Goal: Information Seeking & Learning: Find specific page/section

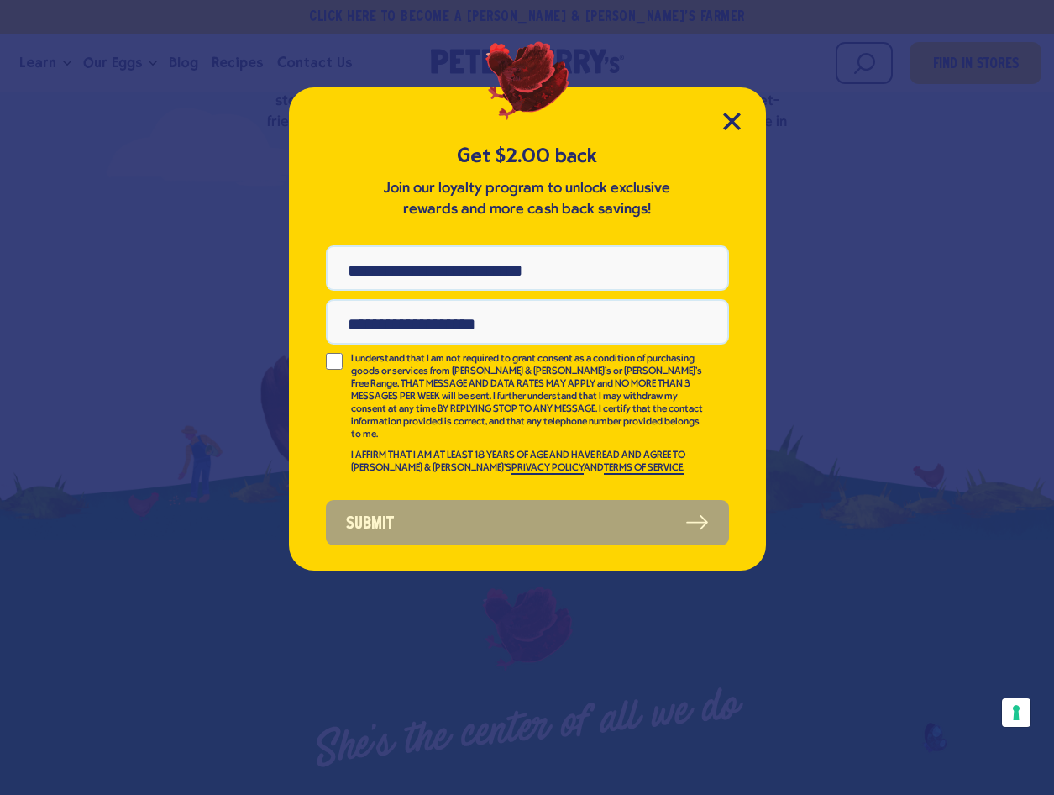
click at [512, 196] on p "Join our loyalty program to unlock exclusive rewards and more cash back savings!" at bounding box center [528, 199] width 294 height 42
click at [741, 121] on div "Get $2.00 back Join our loyalty program to unlock exclusive rewards and more ca…" at bounding box center [527, 328] width 477 height 483
click at [729, 126] on icon "Close Modal" at bounding box center [731, 120] width 15 height 15
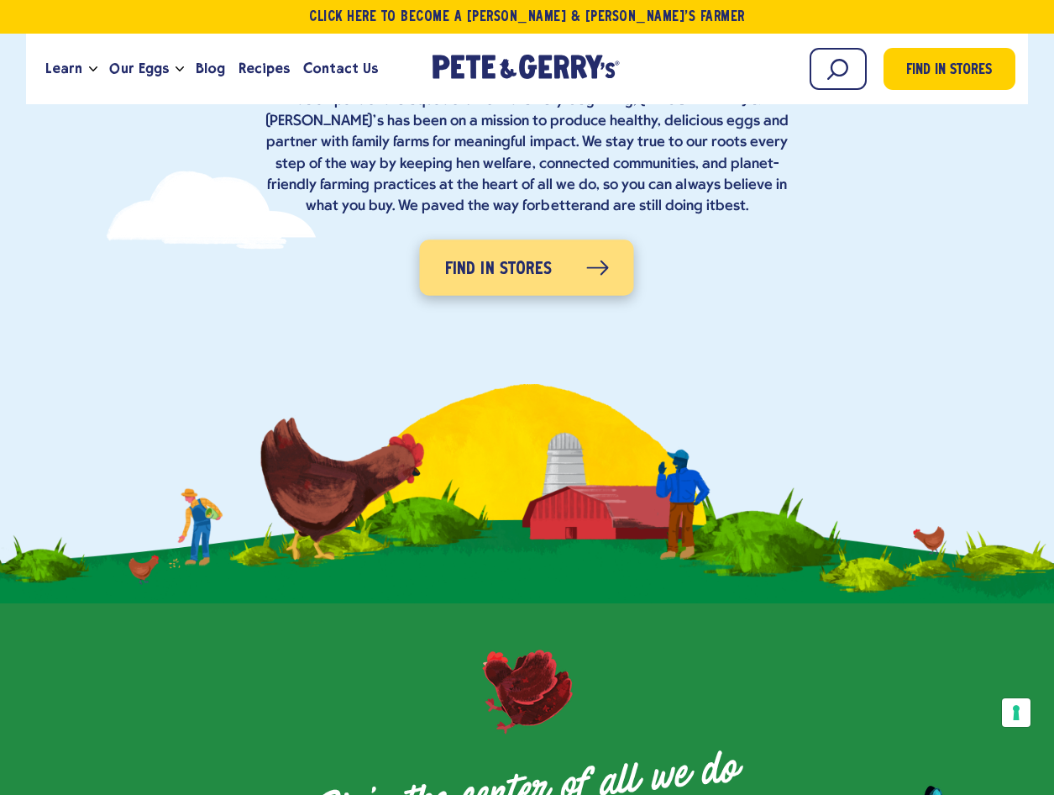
scroll to position [336, 0]
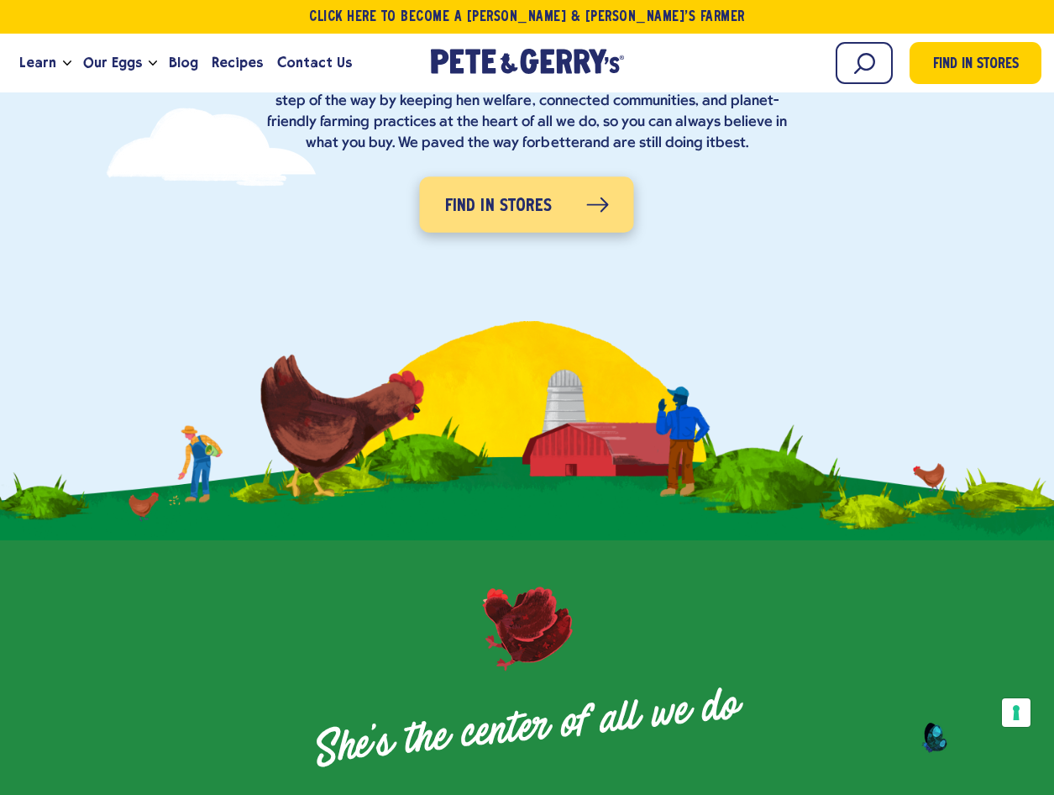
click at [523, 197] on span "Find in Stores" at bounding box center [499, 206] width 108 height 27
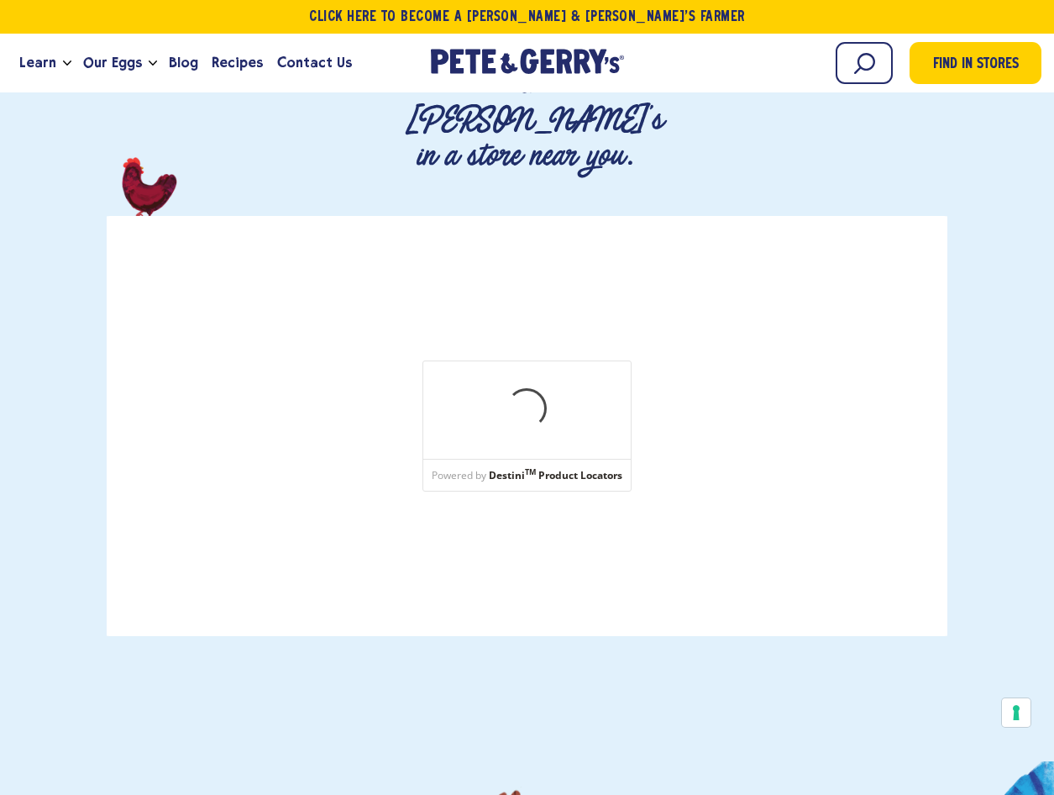
scroll to position [252, 0]
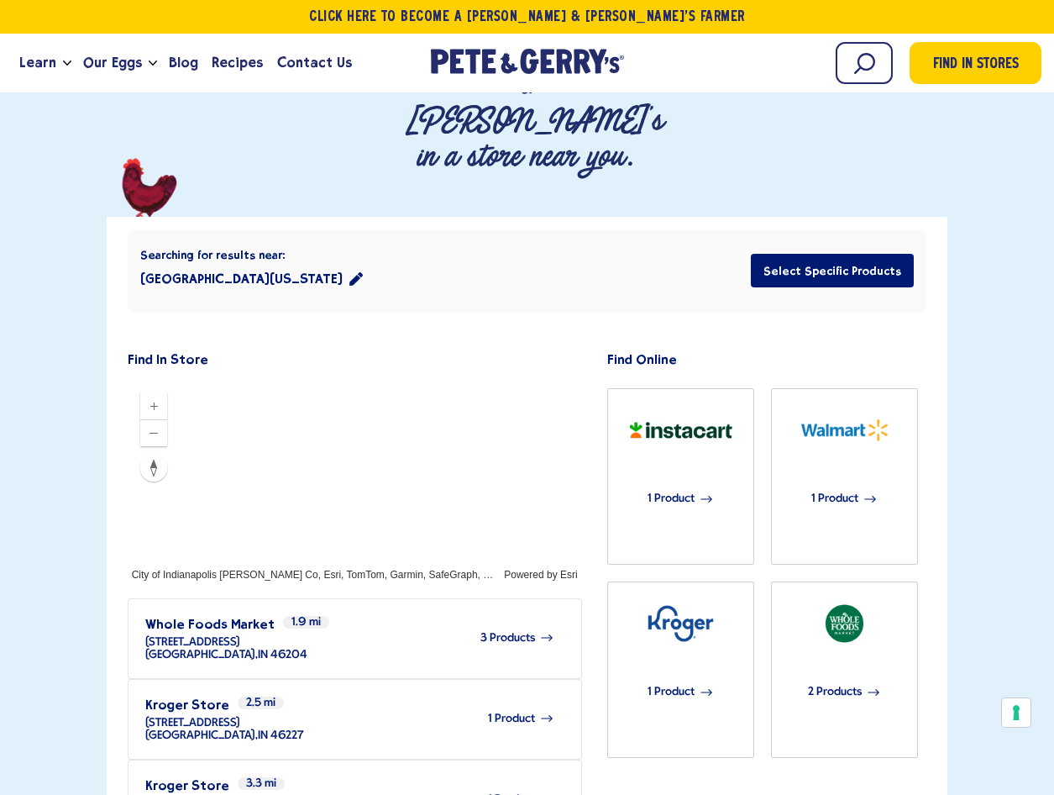
drag, startPoint x: 82, startPoint y: 155, endPoint x: 199, endPoint y: 82, distance: 137.8
click at [84, 155] on div "Where To Buy Find Pete & Gerry's in a store near you." at bounding box center [527, 589] width 1054 height 1311
click at [295, 70] on span "Contact Us" at bounding box center [314, 62] width 75 height 21
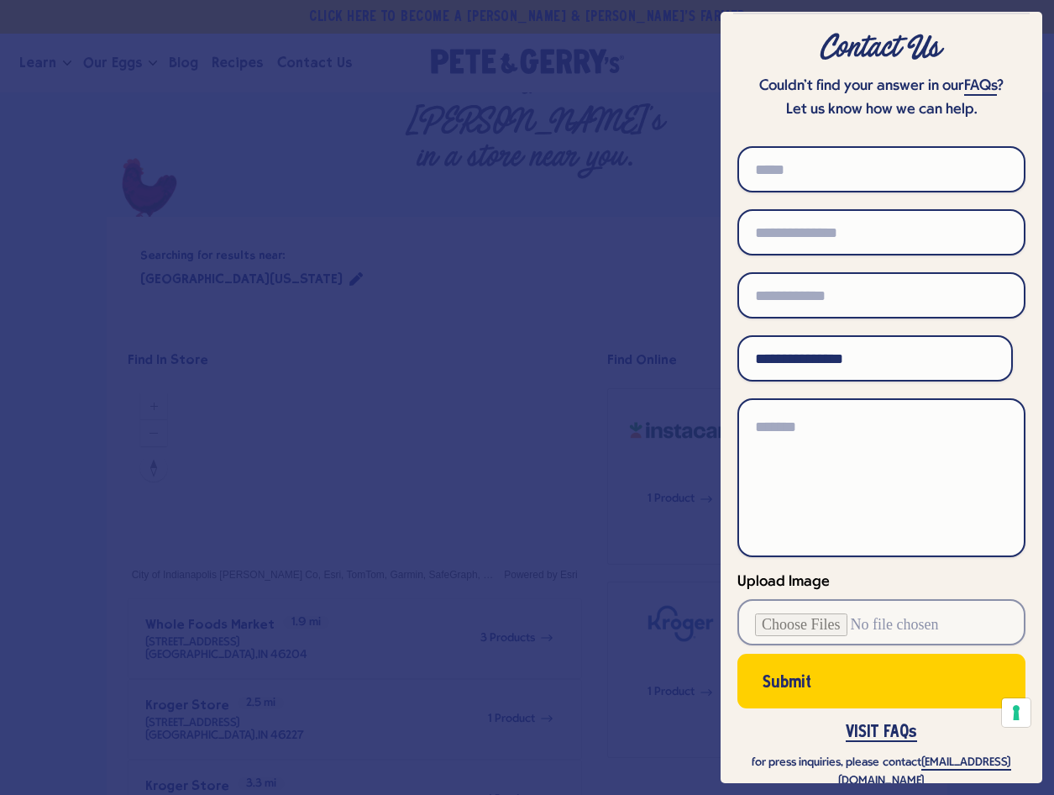
scroll to position [83, 0]
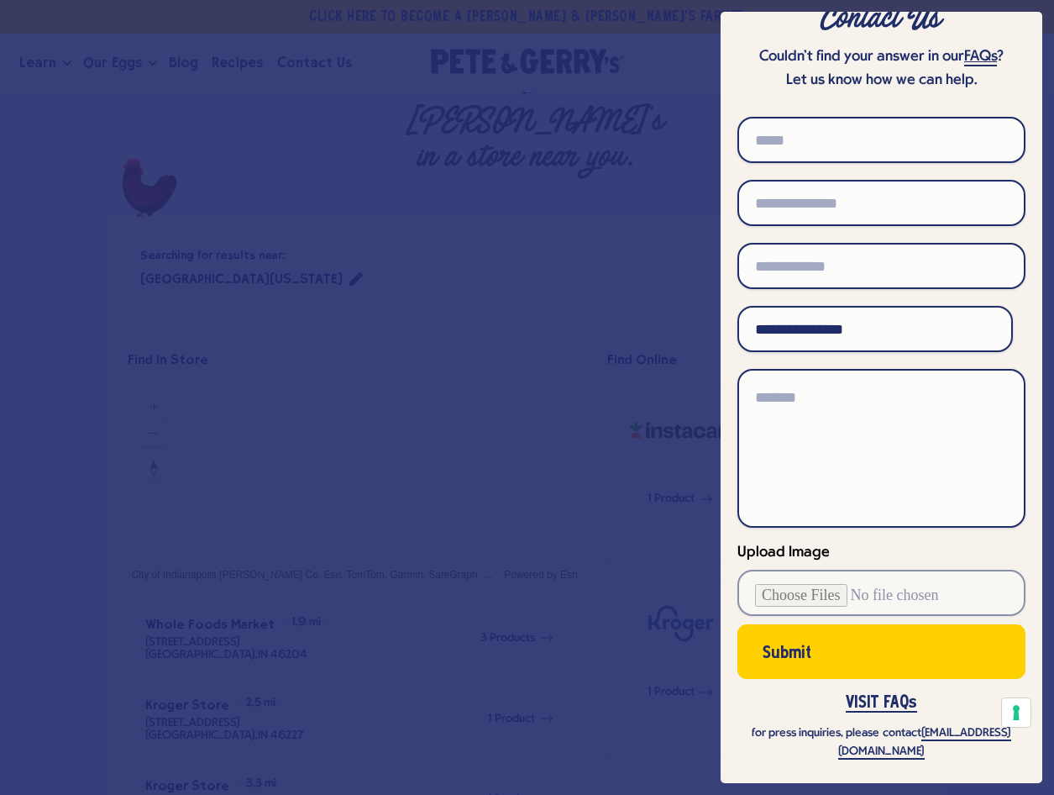
click at [968, 56] on link "FAQs" at bounding box center [980, 58] width 33 height 18
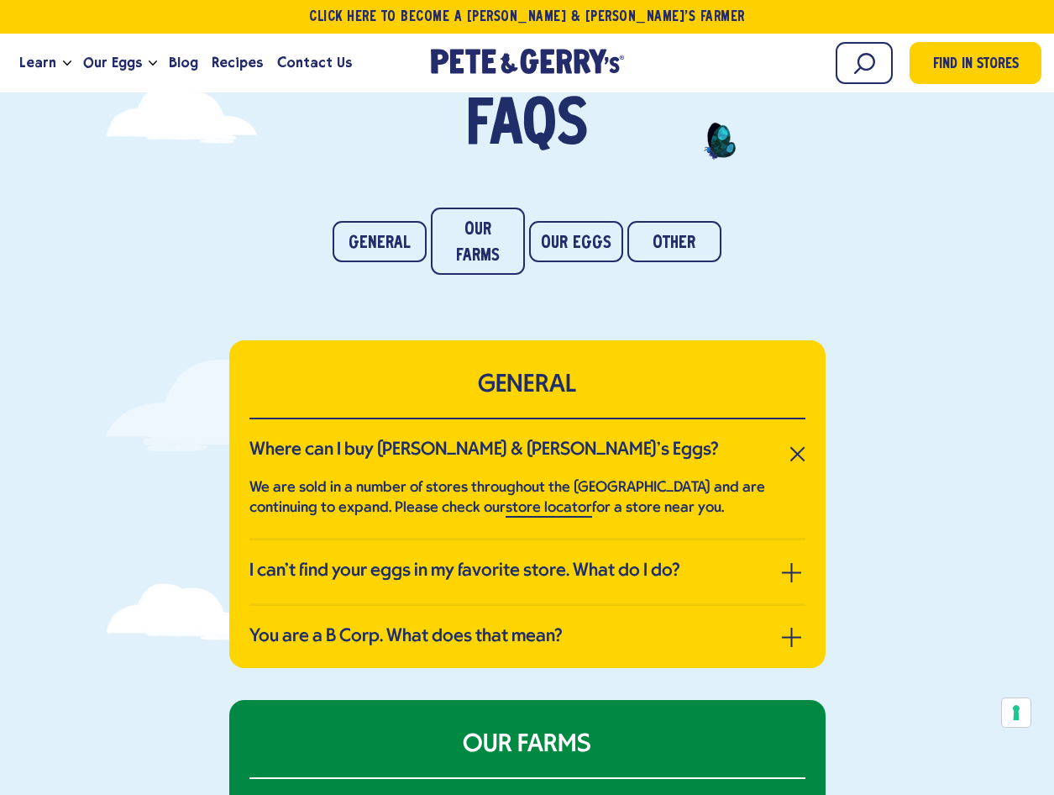
scroll to position [168, 0]
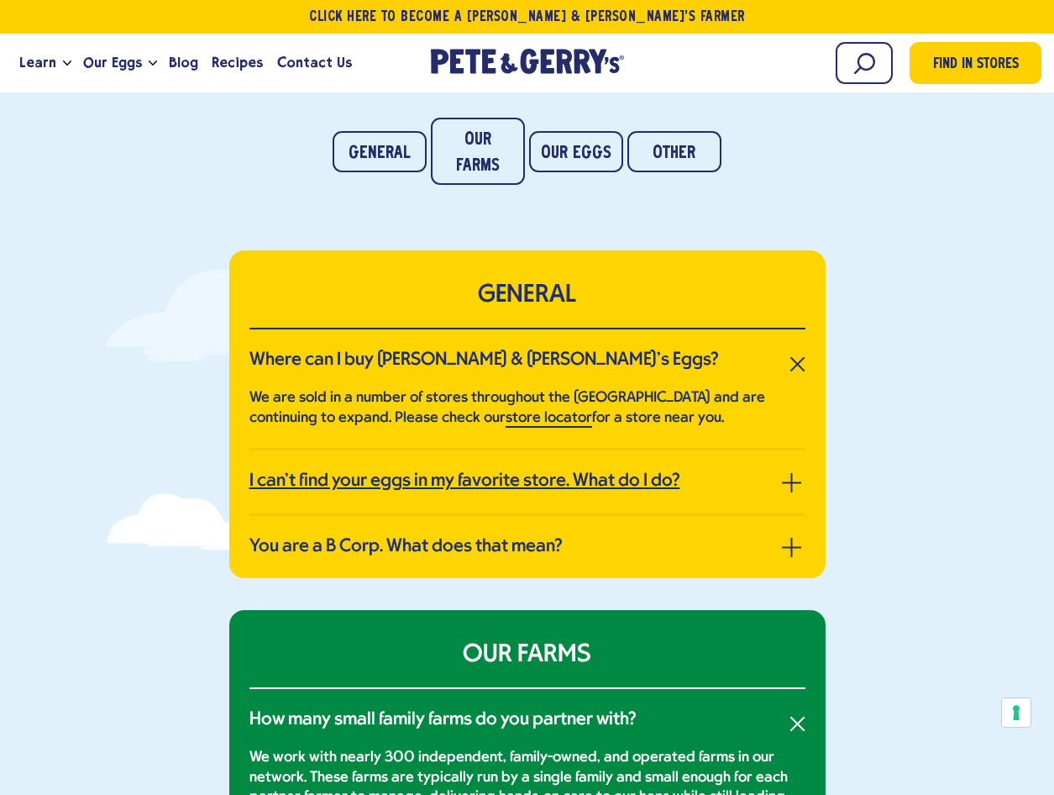
click at [600, 485] on h3 "I can’t find your eggs in my favorite store. What do I do?" at bounding box center [465, 481] width 431 height 22
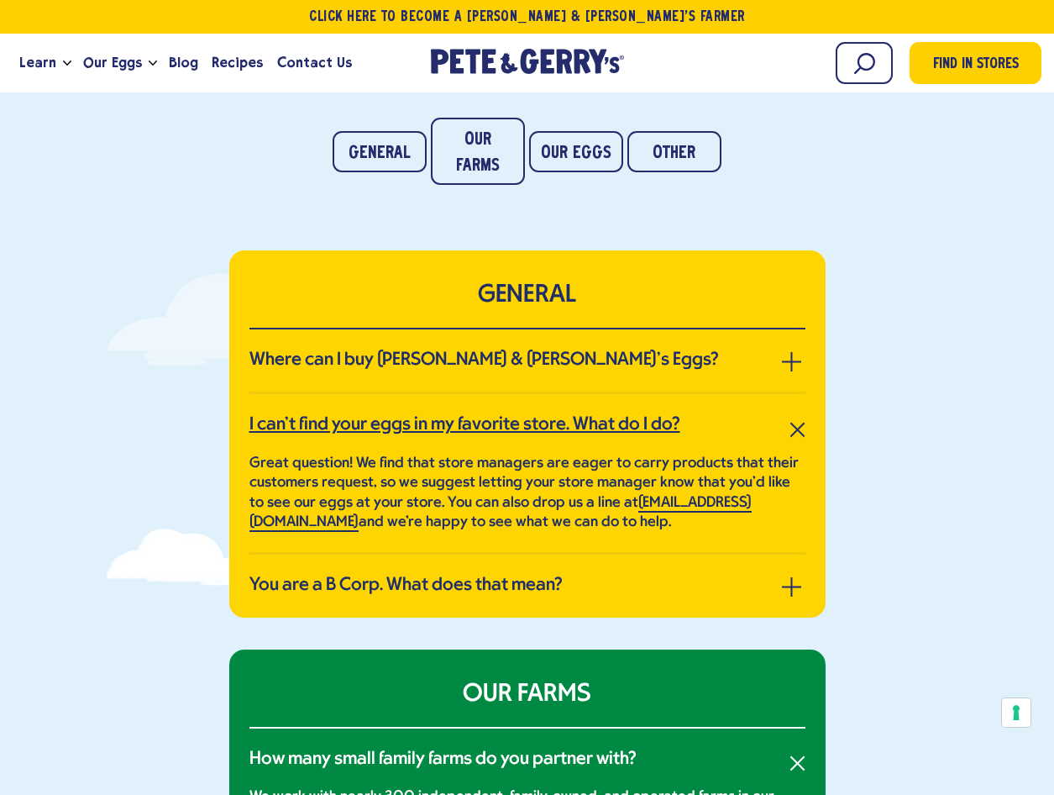
scroll to position [252, 0]
